Goal: Task Accomplishment & Management: Use online tool/utility

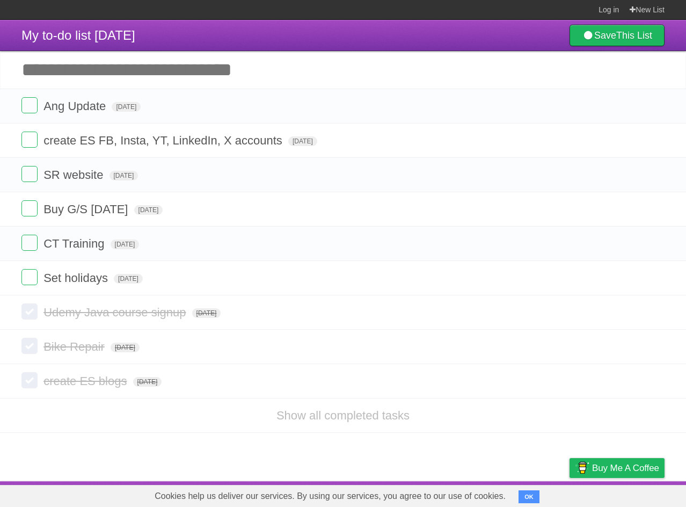
click at [96, 70] on input "Add another task" at bounding box center [343, 70] width 686 height 38
click at [34, 277] on label at bounding box center [29, 277] width 16 height 16
click at [28, 244] on label at bounding box center [29, 243] width 16 height 16
